Goal: Communication & Community: Participate in discussion

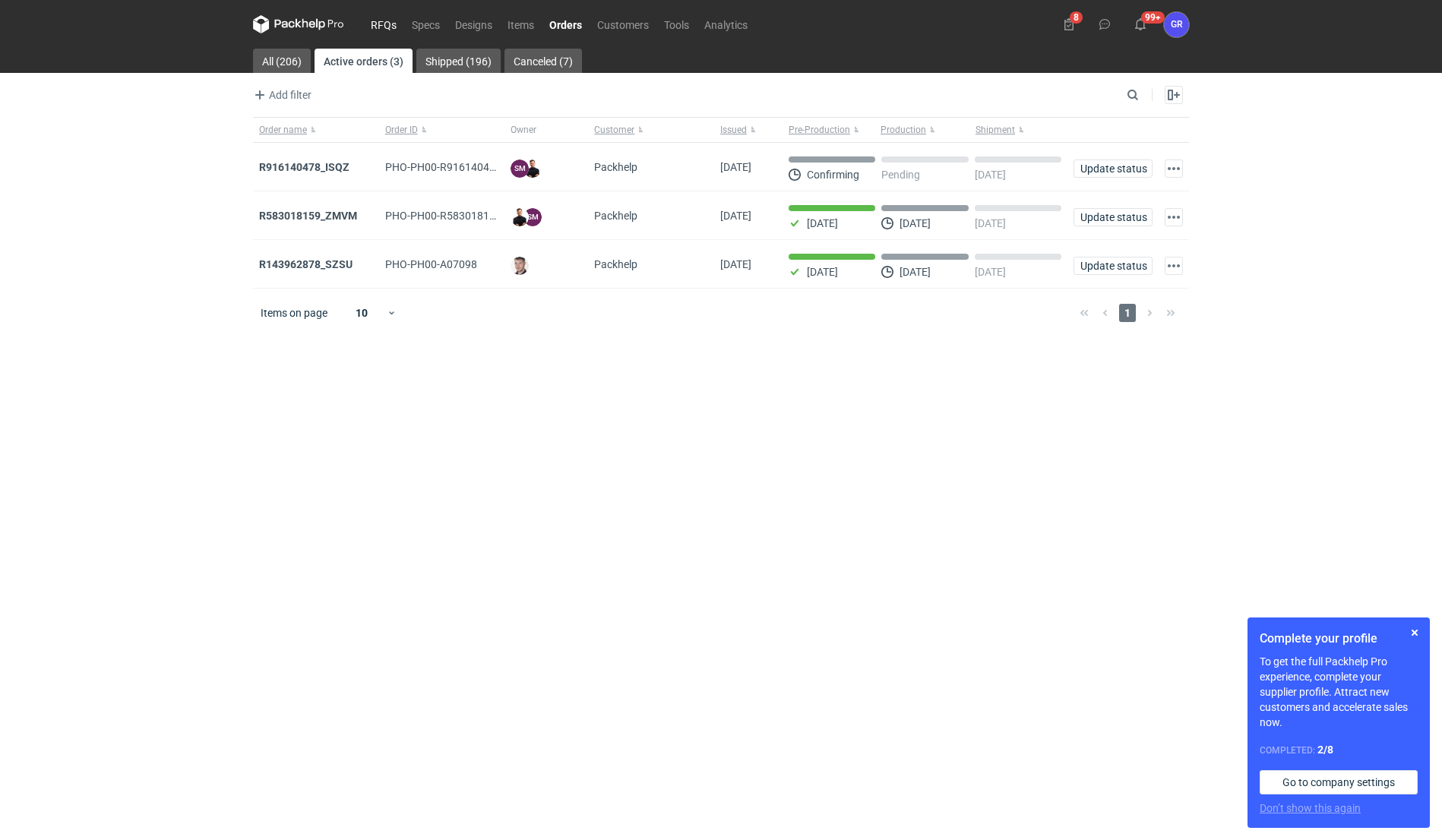
click at [376, 25] on link "RFQs" at bounding box center [383, 24] width 41 height 19
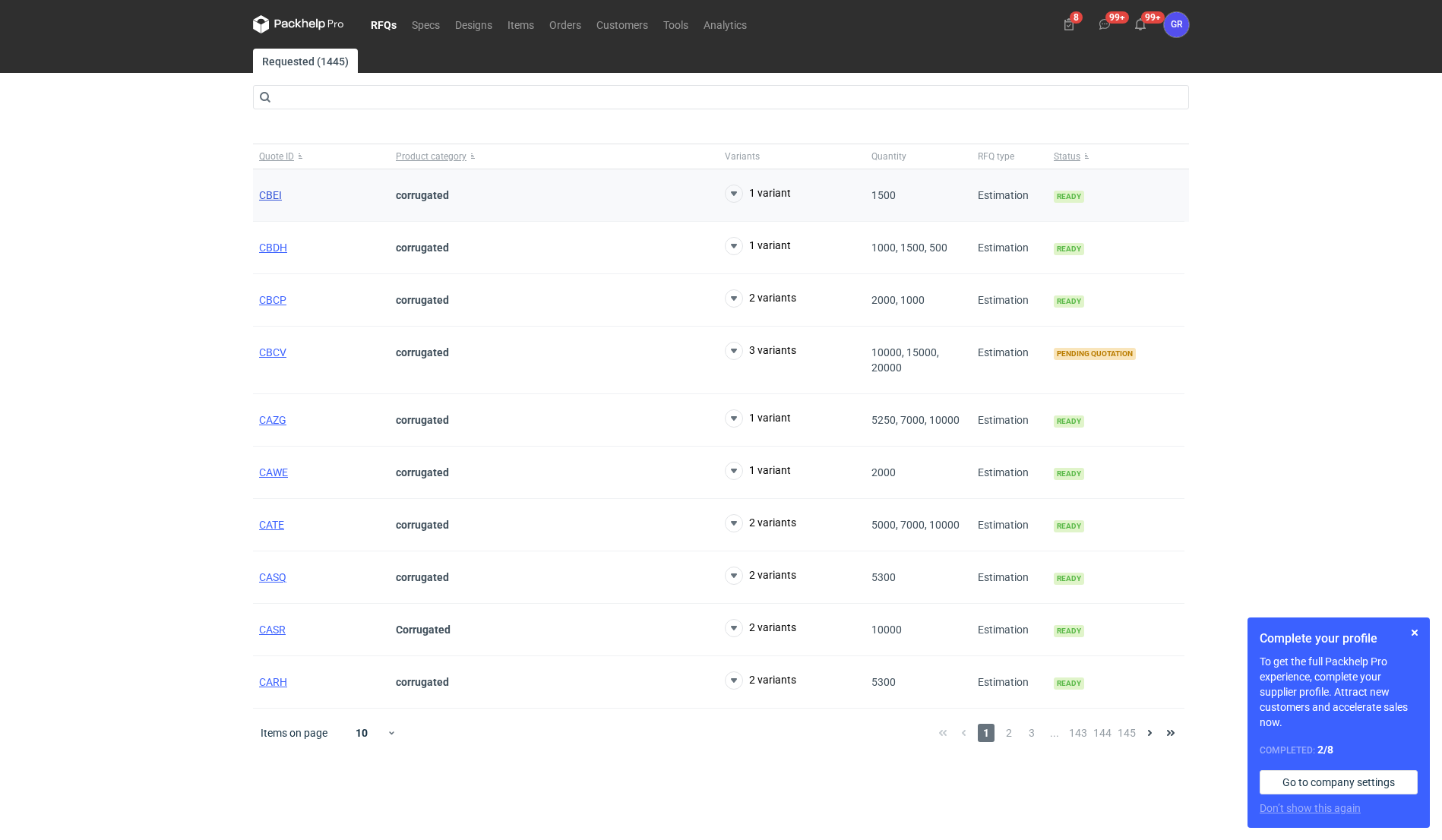
click at [272, 195] on span "CBEI" at bounding box center [270, 194] width 23 height 12
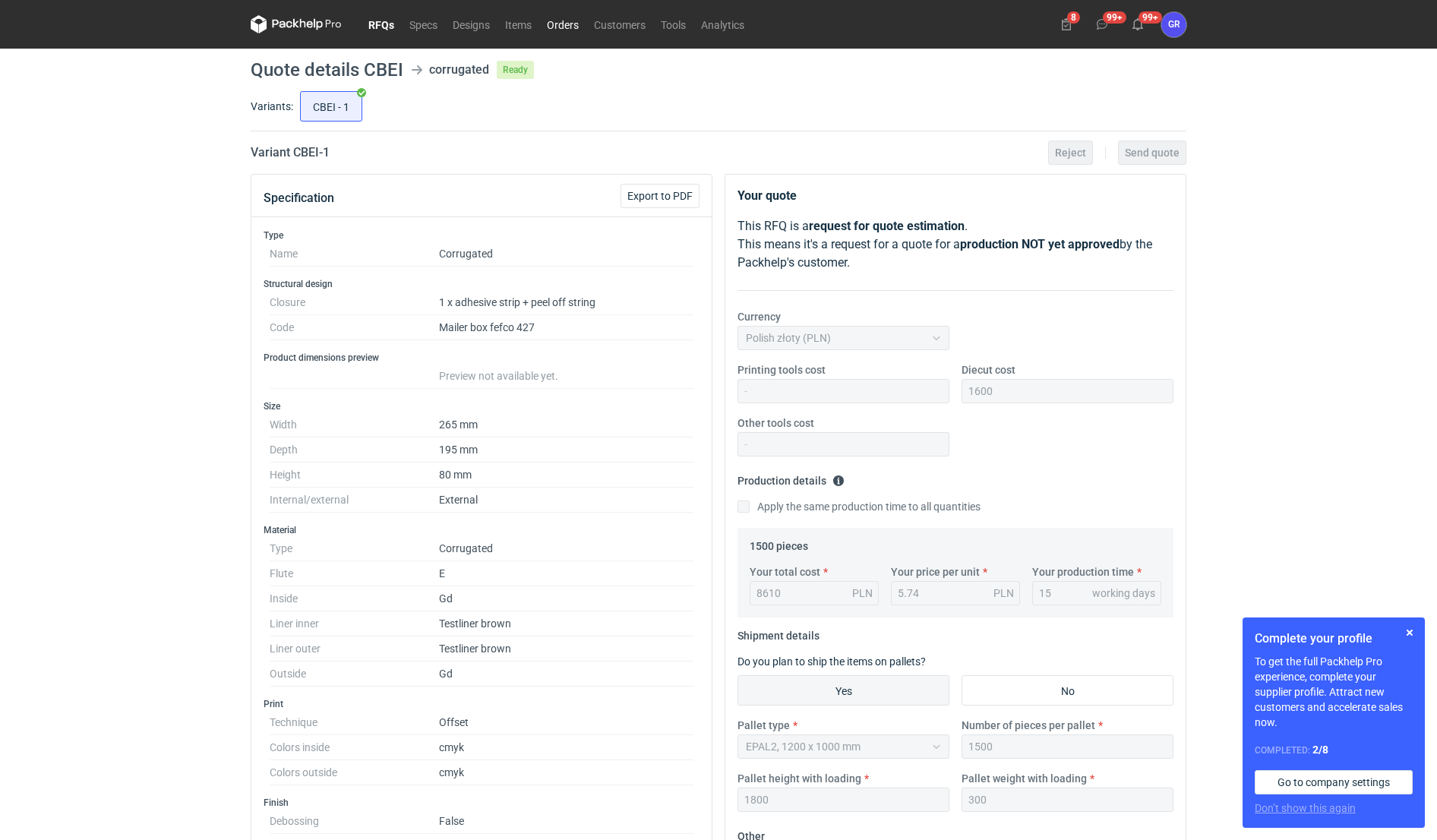
click at [561, 21] on link "Orders" at bounding box center [563, 24] width 47 height 19
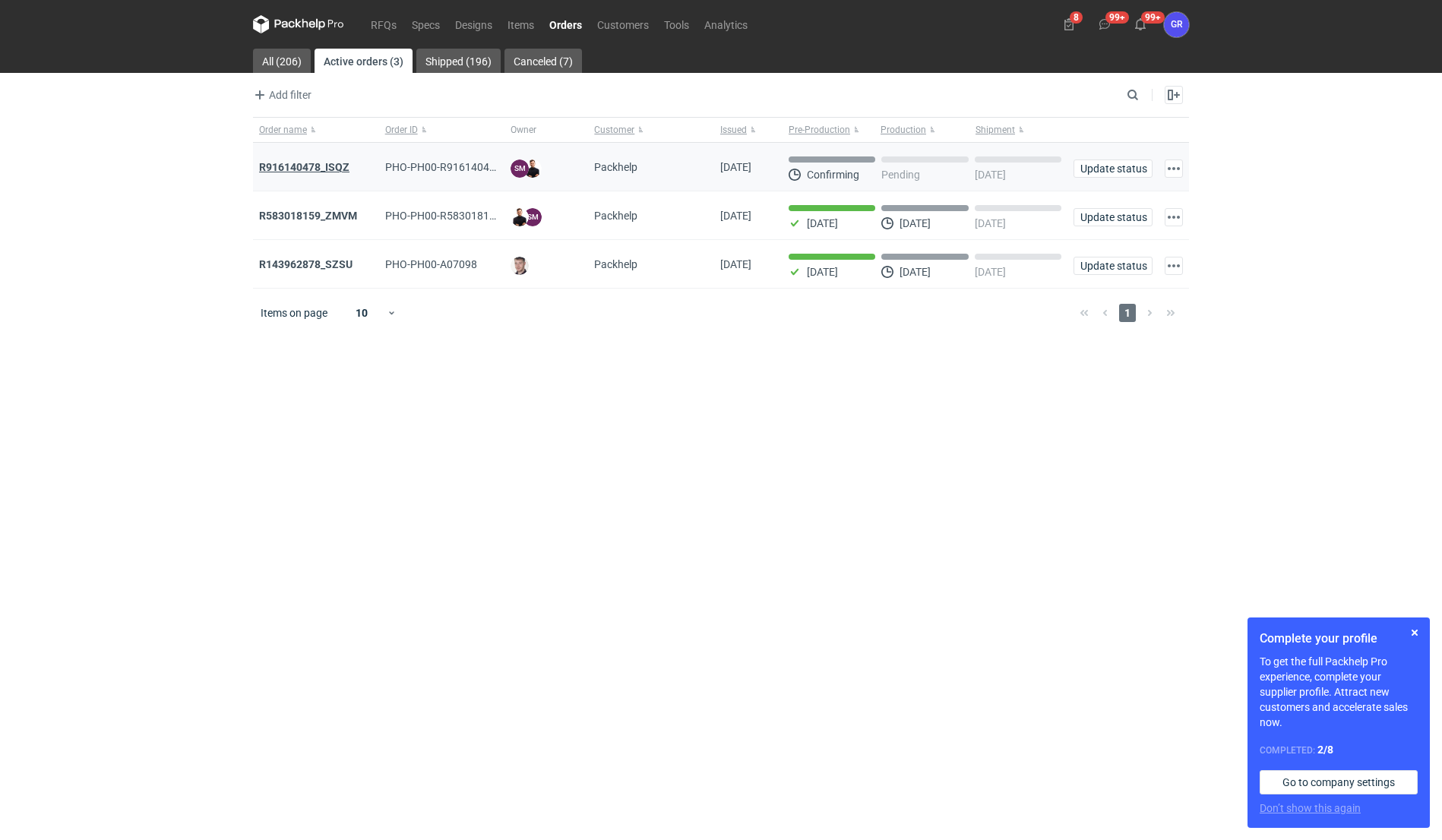
click at [343, 167] on strong "R916140478_ISQZ" at bounding box center [305, 167] width 91 height 12
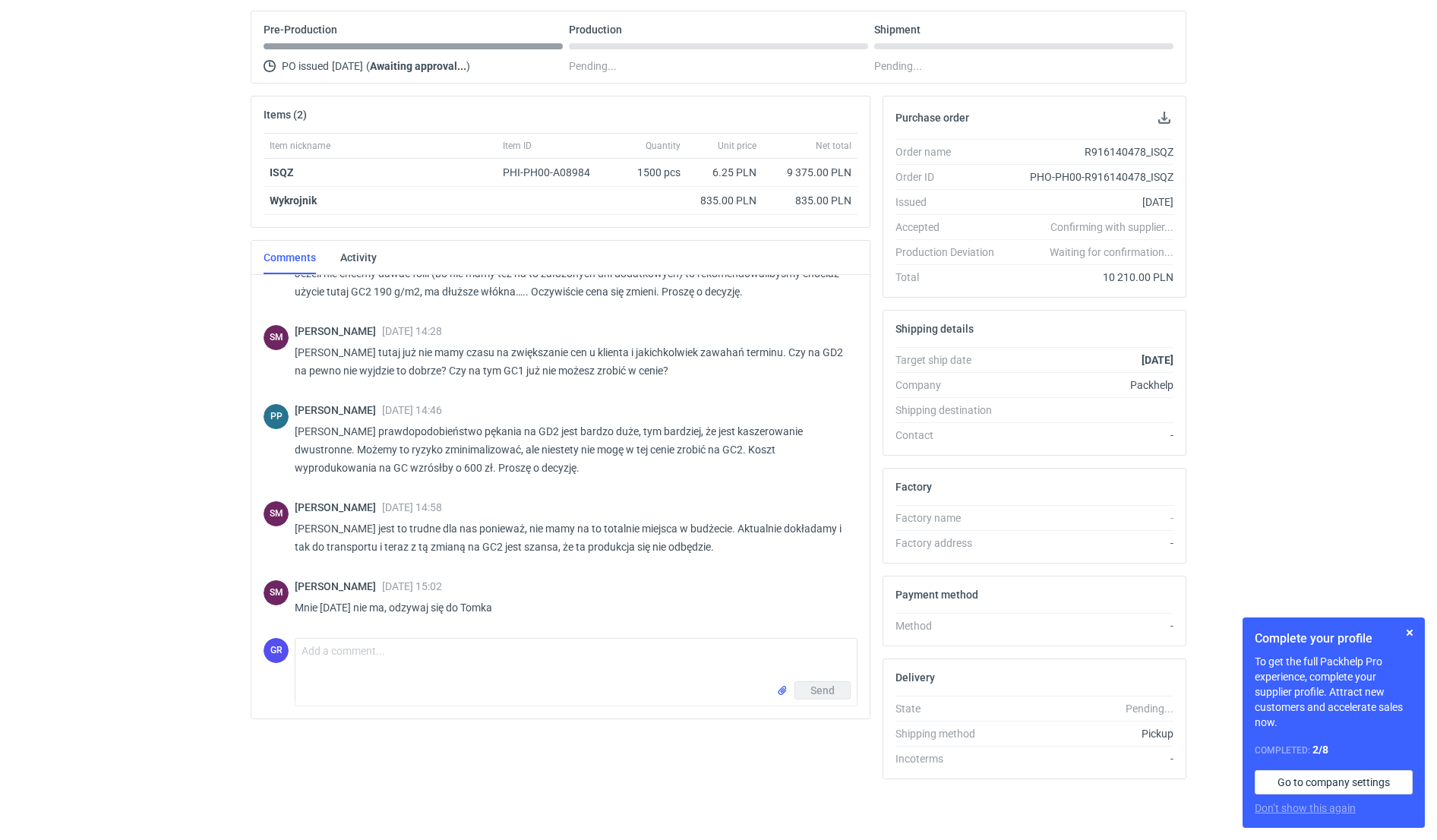
scroll to position [136, 0]
click at [1409, 634] on button "button" at bounding box center [1410, 633] width 19 height 19
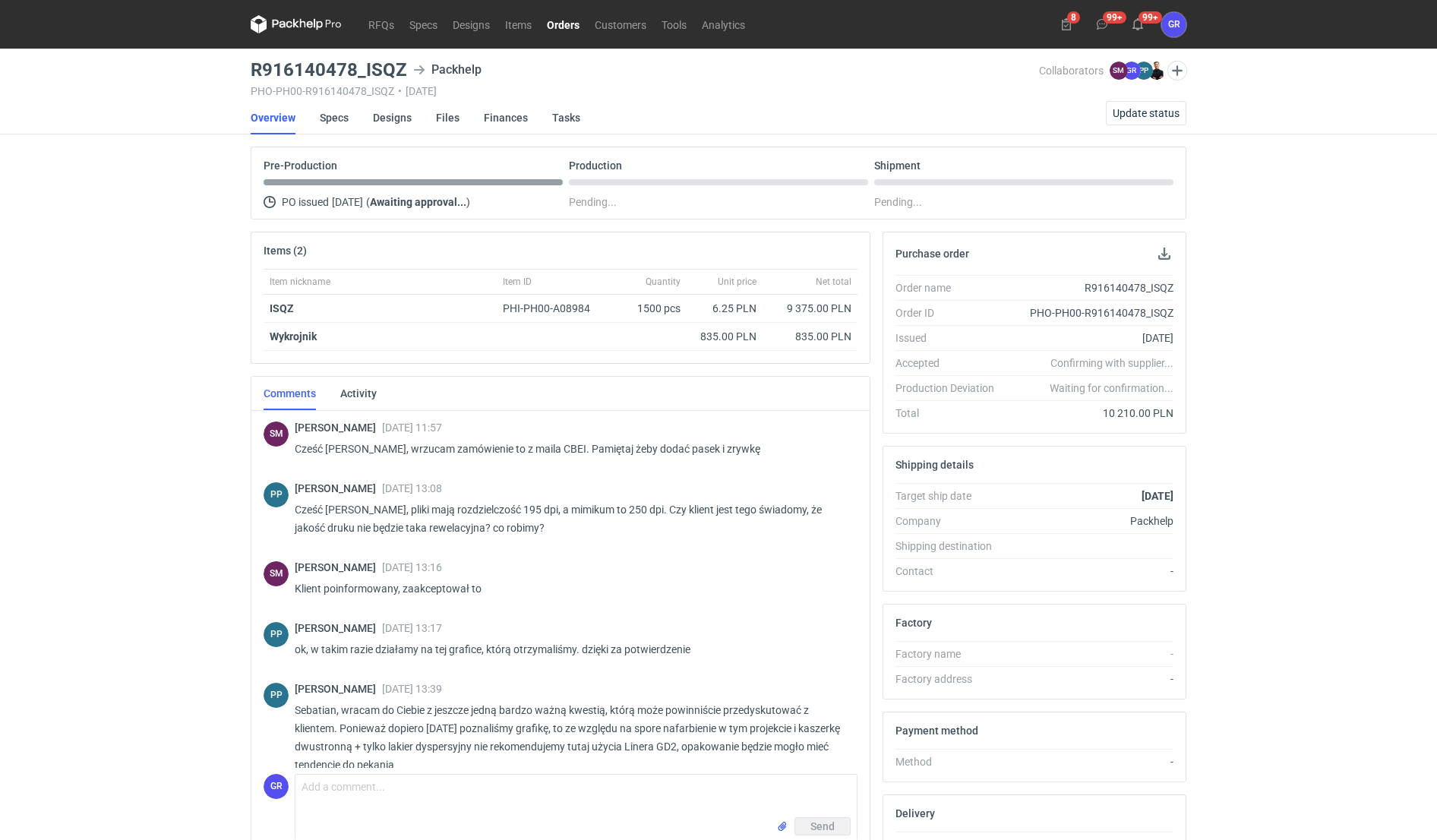
scroll to position [0, 0]
click at [384, 31] on link "RFQs" at bounding box center [381, 24] width 41 height 19
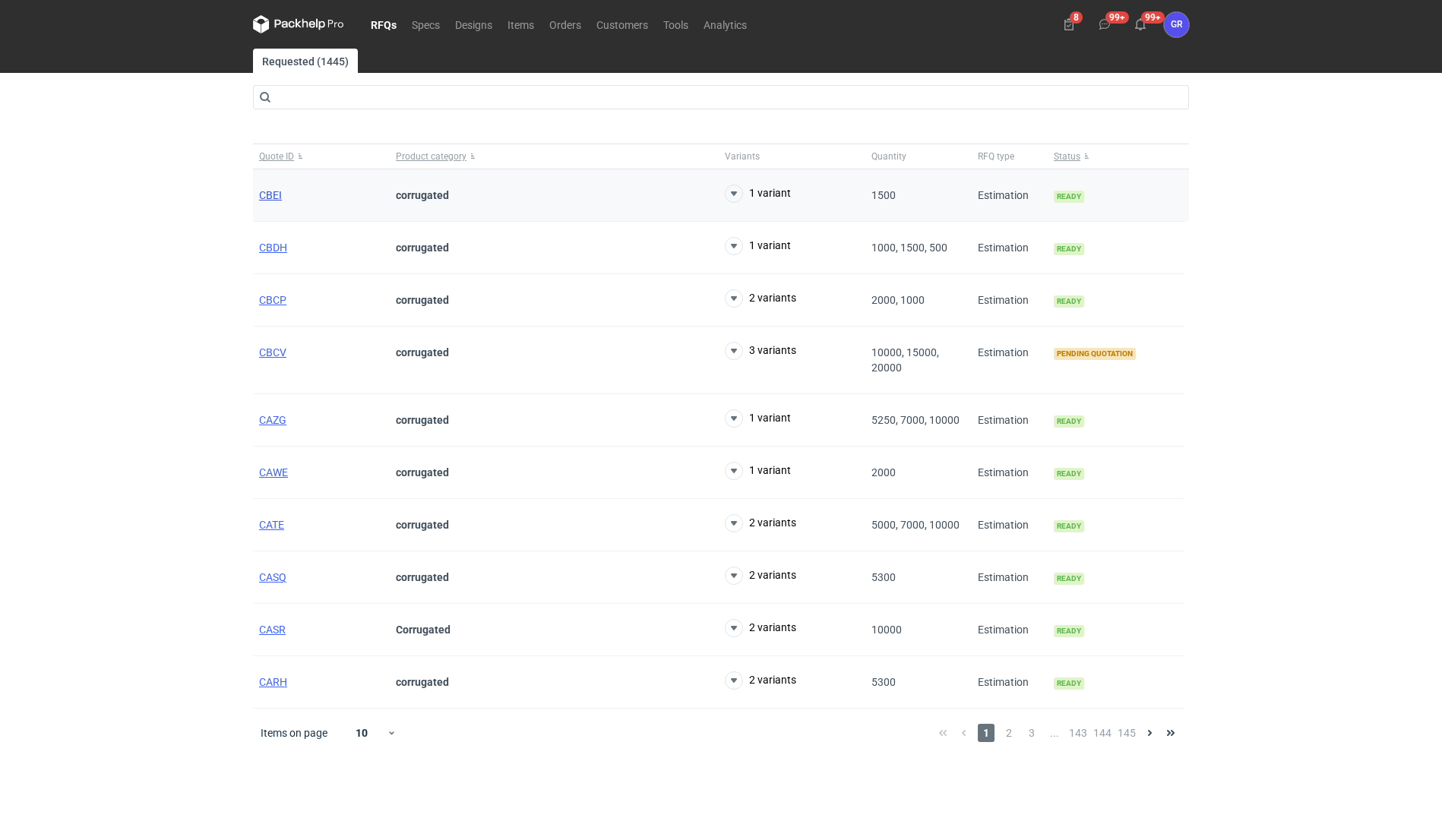
click at [275, 197] on span "CBEI" at bounding box center [270, 194] width 23 height 12
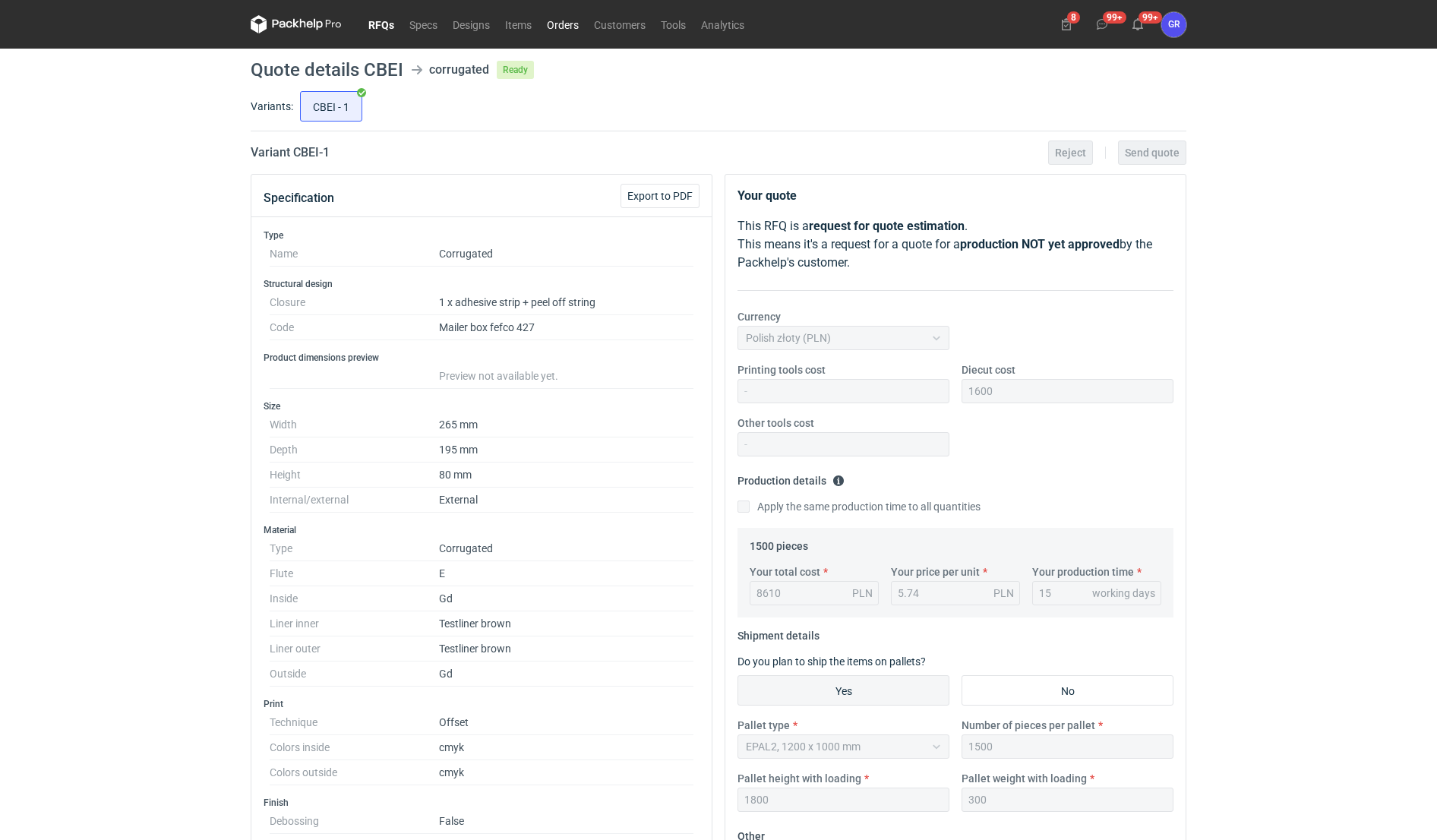
click at [553, 26] on link "Orders" at bounding box center [563, 24] width 47 height 19
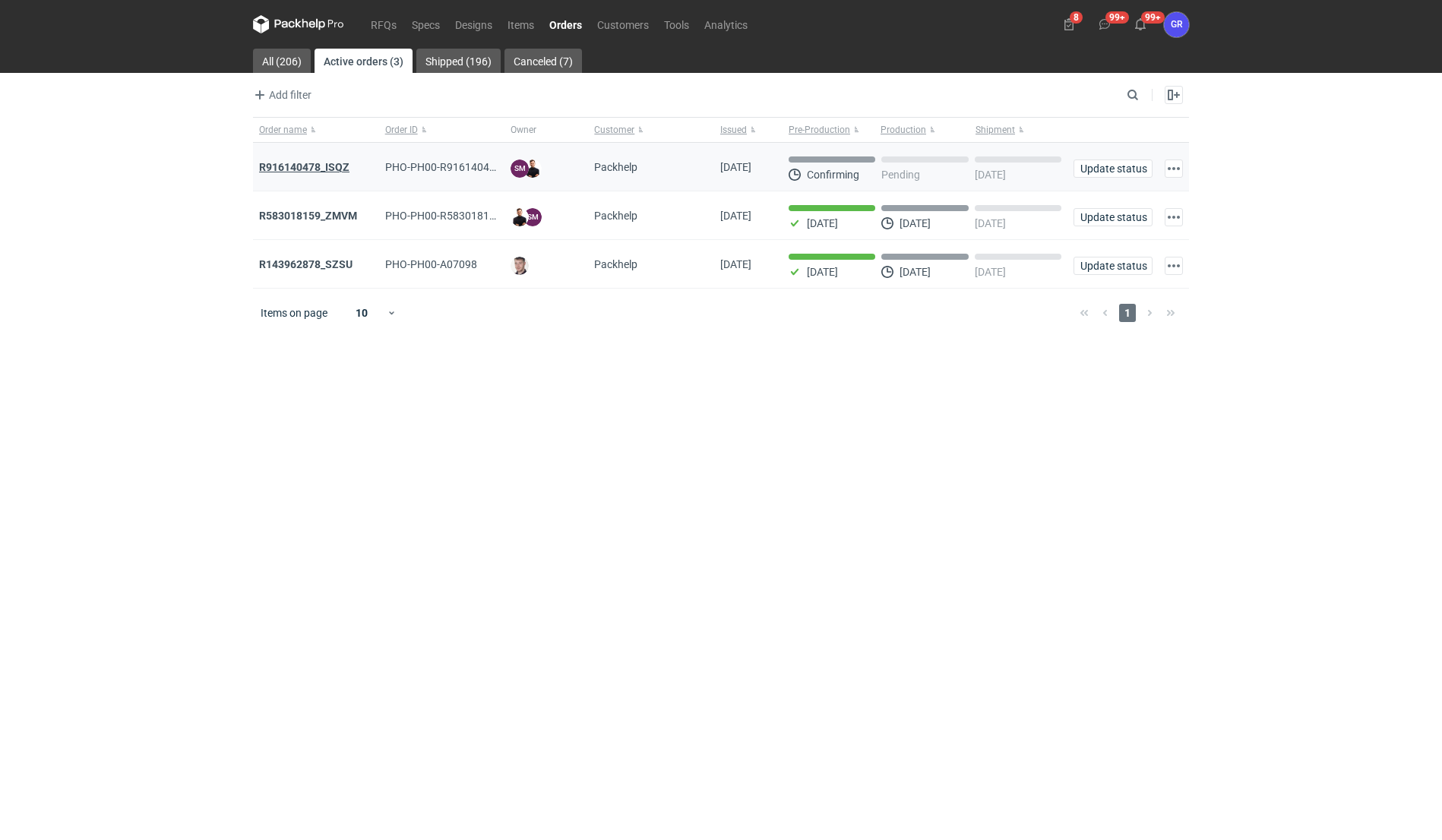
click at [322, 167] on strong "R916140478_ISQZ" at bounding box center [305, 167] width 91 height 12
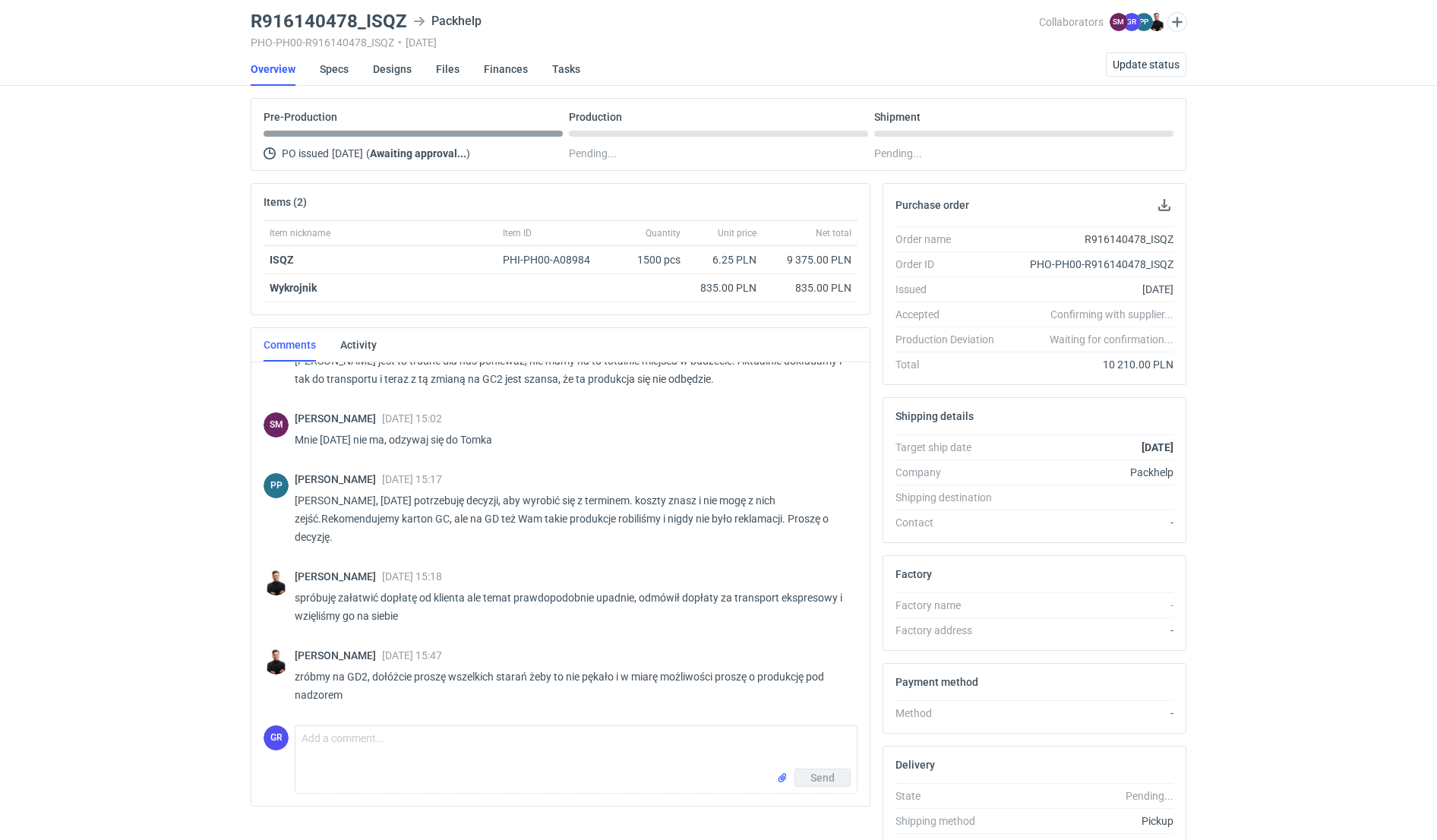
scroll to position [84, 0]
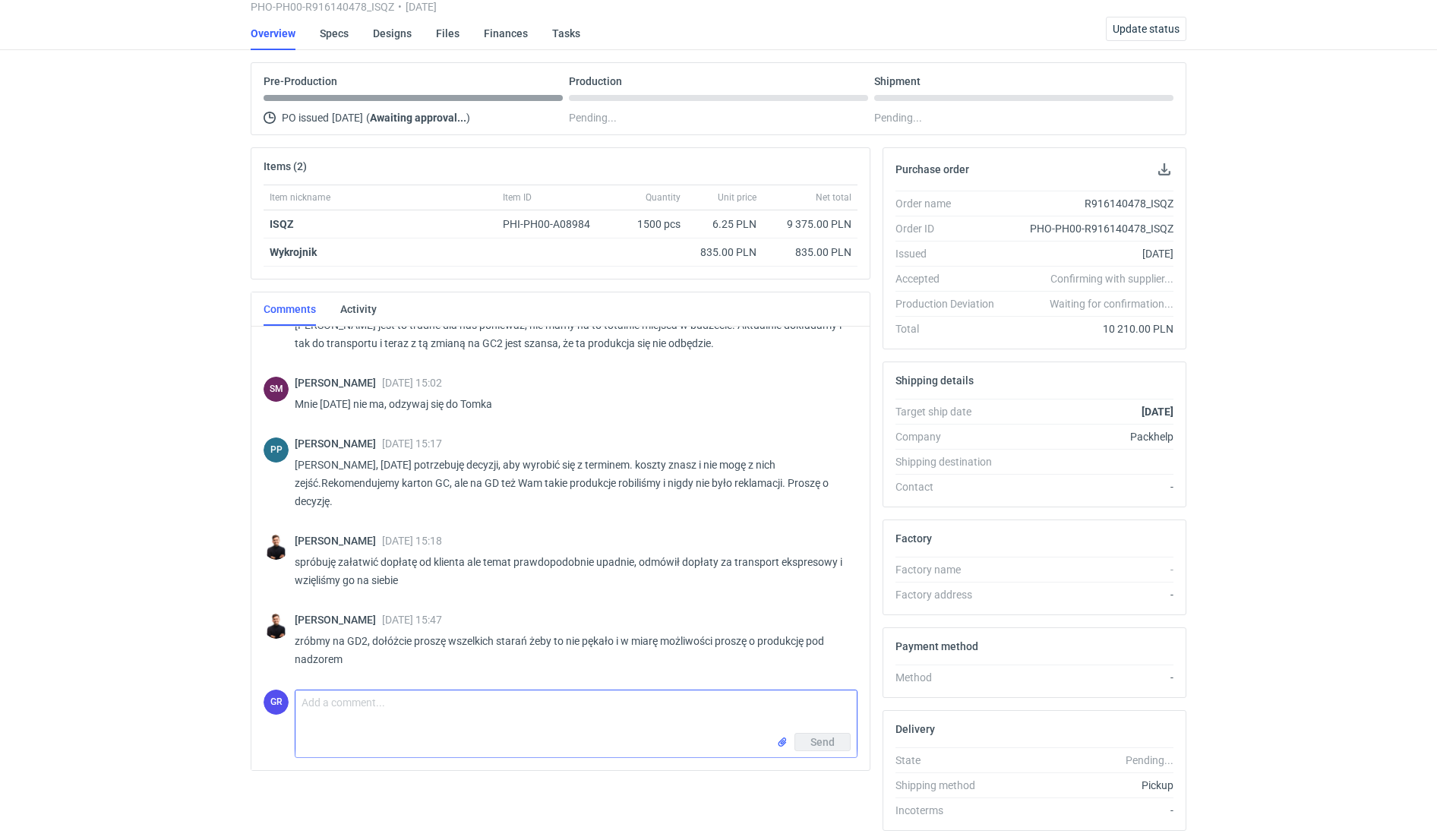
click at [477, 710] on textarea "Comment message" at bounding box center [576, 711] width 562 height 43
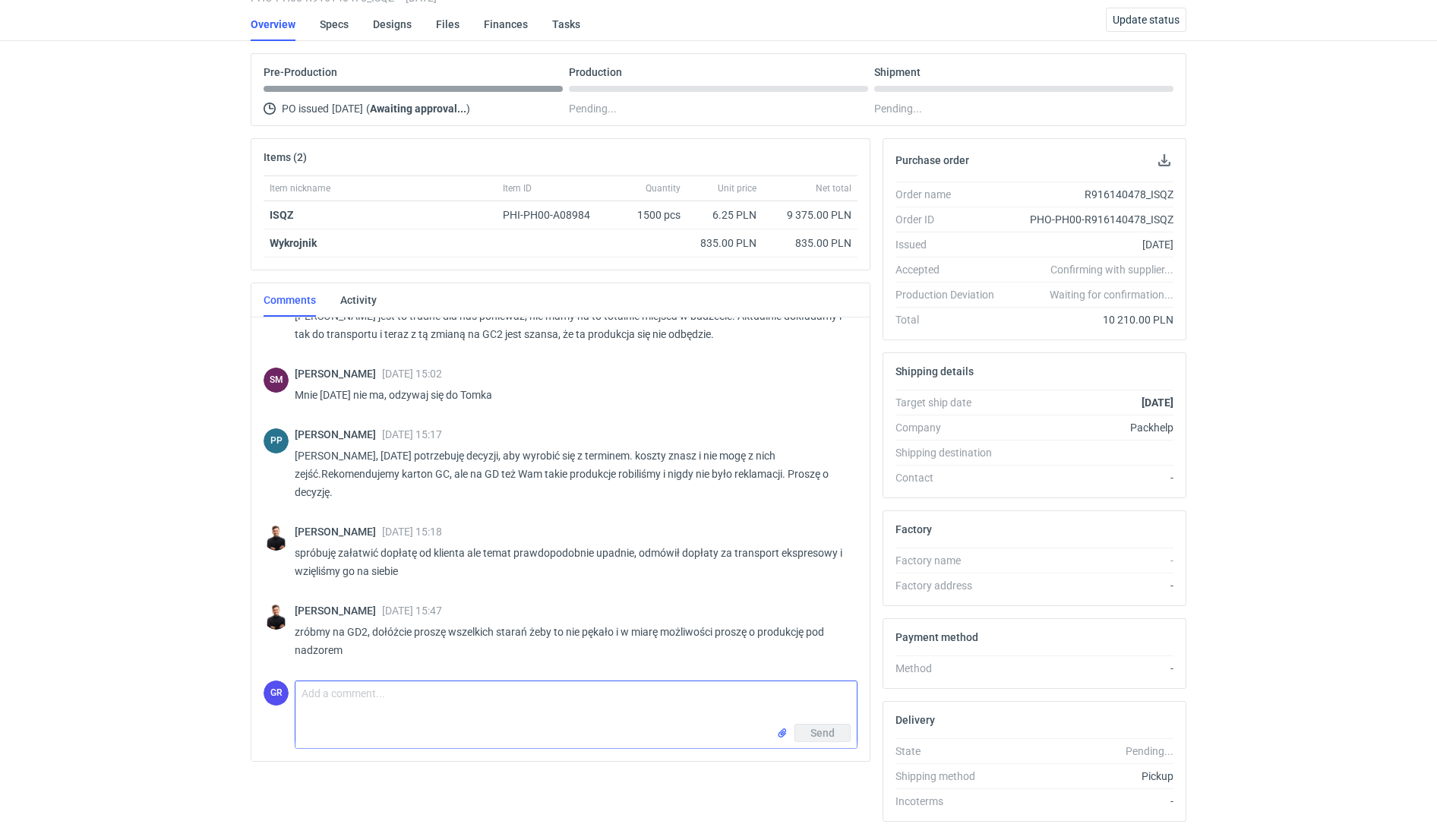
scroll to position [97, 0]
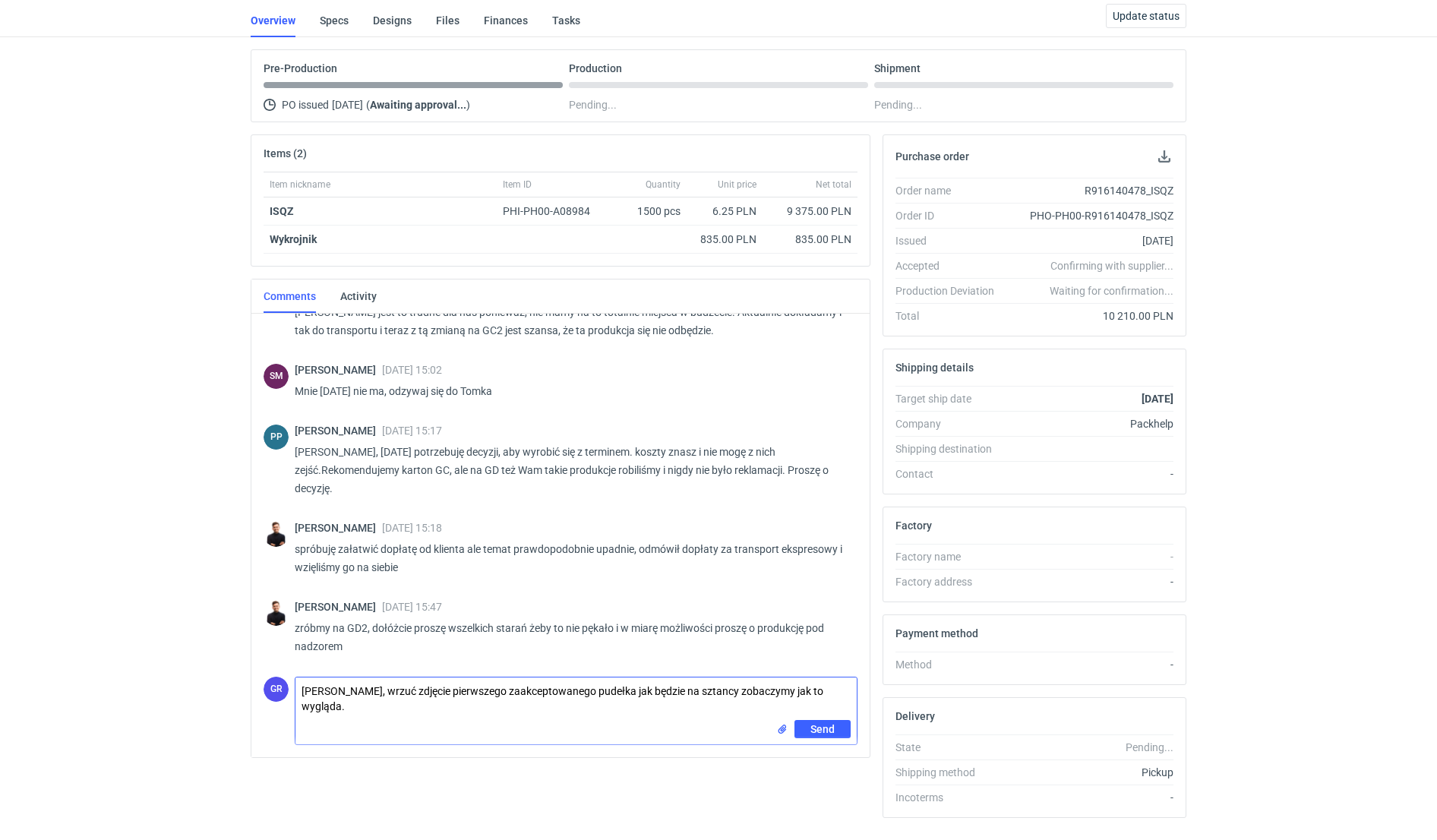
click at [587, 693] on textarea "[PERSON_NAME], wrzuć zdjęcie pierwszego zaakceptowanego pudełka jak będzie na s…" at bounding box center [576, 698] width 562 height 43
type textarea "[PERSON_NAME], wrzuć zdjęcie pierwszego zaakceptowanego pudełka (złożone) jak b…"
click at [609, 718] on textarea "[PERSON_NAME], wrzuć zdjęcie pierwszego zaakceptowanego pudełka (złożone) jak b…" at bounding box center [576, 698] width 562 height 43
drag, startPoint x: 362, startPoint y: 711, endPoint x: 284, endPoint y: 683, distance: 82.9
click at [284, 683] on div "GR Comment message [PERSON_NAME], wrzuć zdjęcie pierwszego zaakceptowanego pude…" at bounding box center [561, 708] width 594 height 74
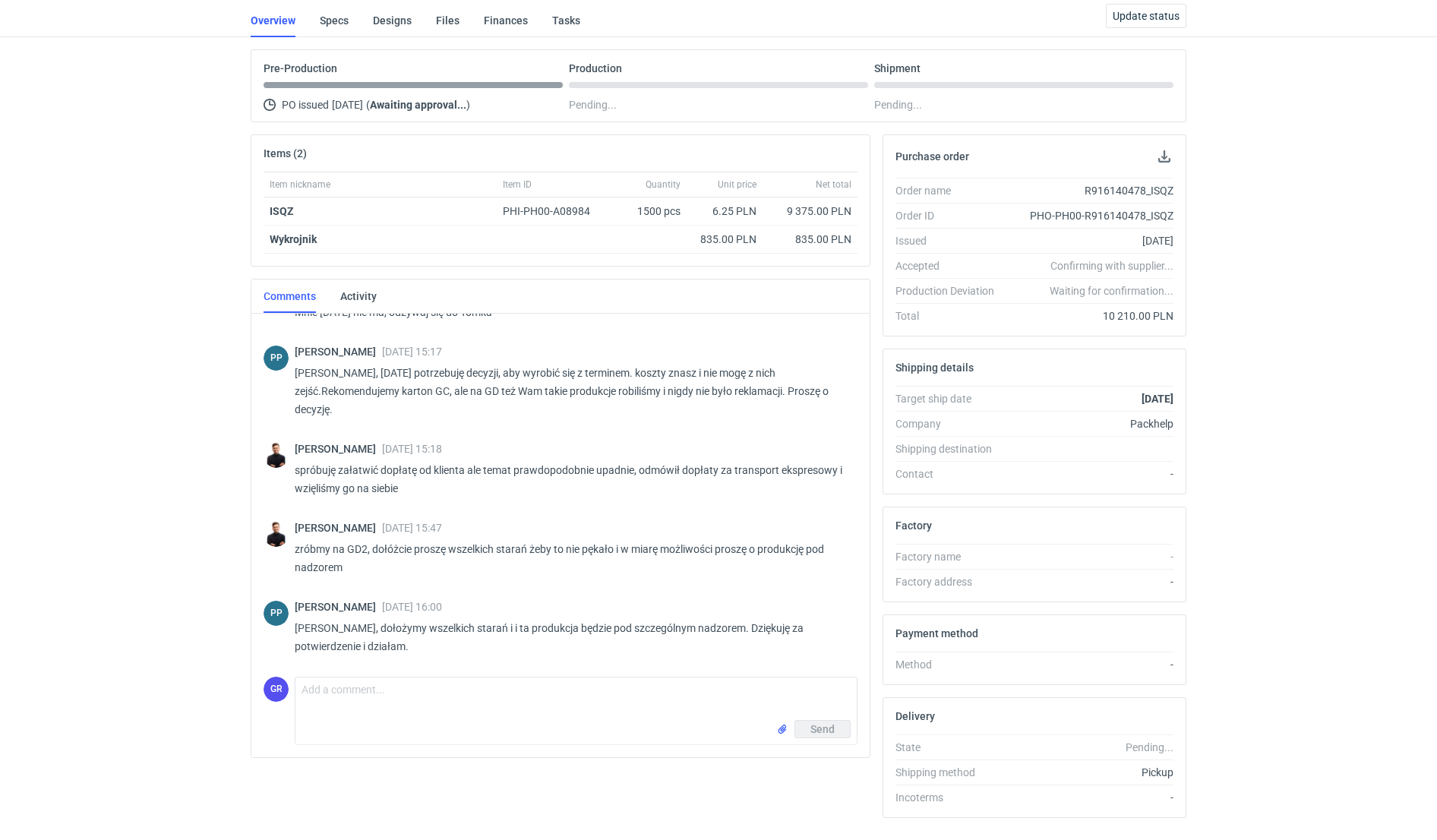
scroll to position [708, 0]
